Goal: Task Accomplishment & Management: Manage account settings

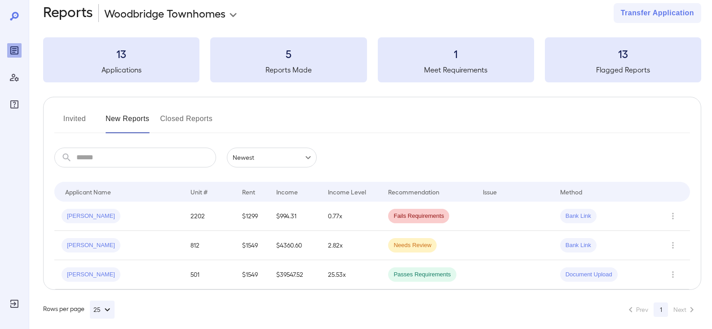
scroll to position [22, 0]
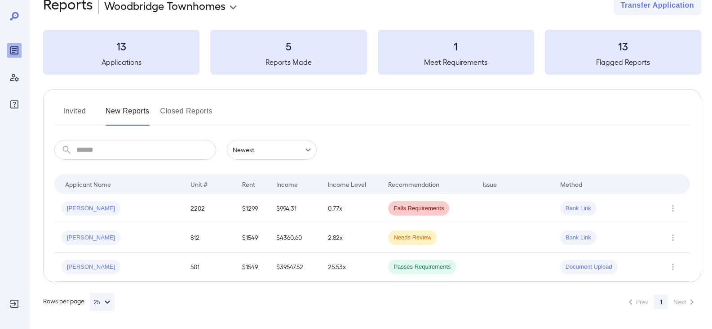
click at [68, 110] on button "Invited" at bounding box center [74, 115] width 40 height 22
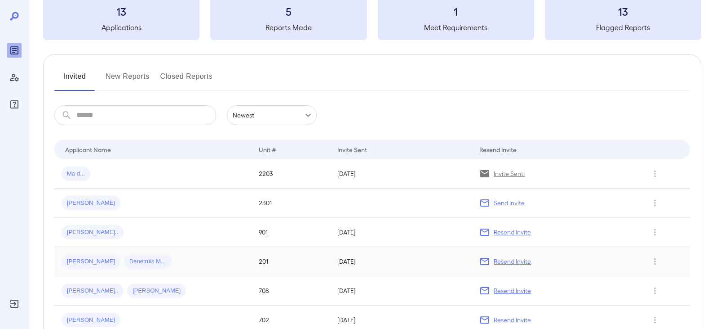
scroll to position [135, 0]
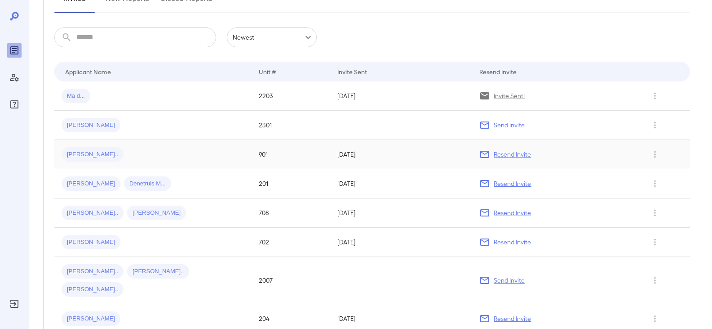
click at [515, 154] on p "Resend Invite" at bounding box center [512, 154] width 37 height 9
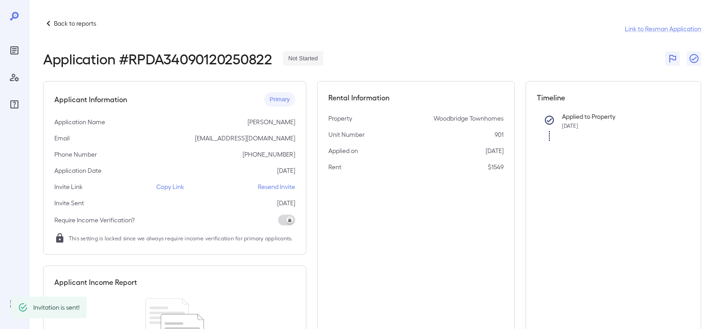
click at [288, 187] on p "Resend Invite" at bounding box center [276, 186] width 37 height 9
click at [53, 19] on icon at bounding box center [48, 23] width 11 height 11
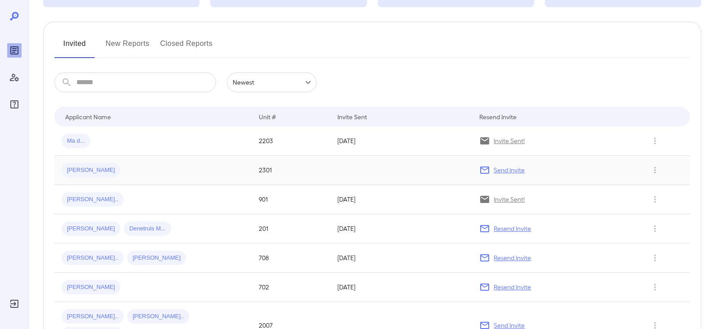
scroll to position [135, 0]
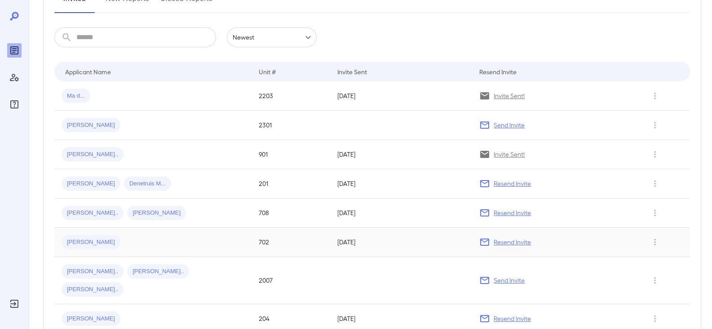
click at [89, 244] on span "[PERSON_NAME]" at bounding box center [91, 242] width 59 height 9
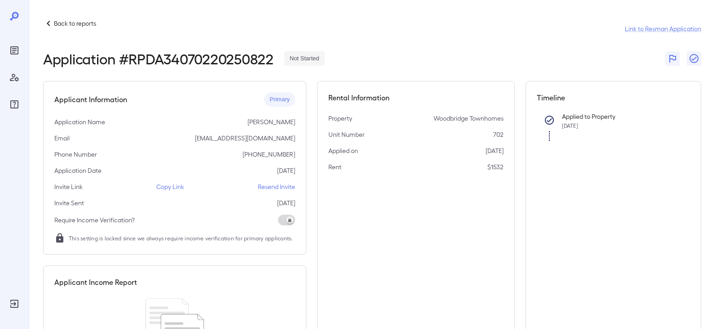
click at [281, 187] on p "Resend Invite" at bounding box center [276, 186] width 37 height 9
click at [63, 24] on p "Back to reports" at bounding box center [75, 23] width 42 height 9
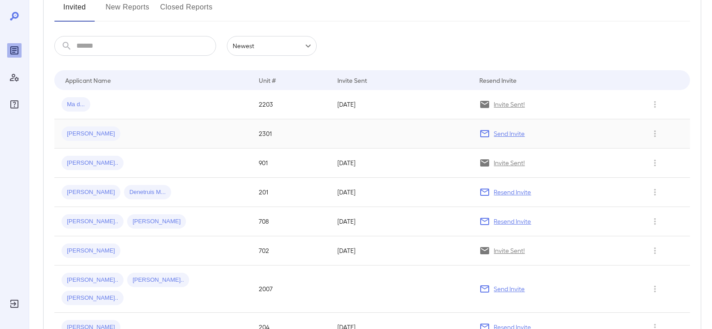
scroll to position [135, 0]
